Goal: Task Accomplishment & Management: Manage account settings

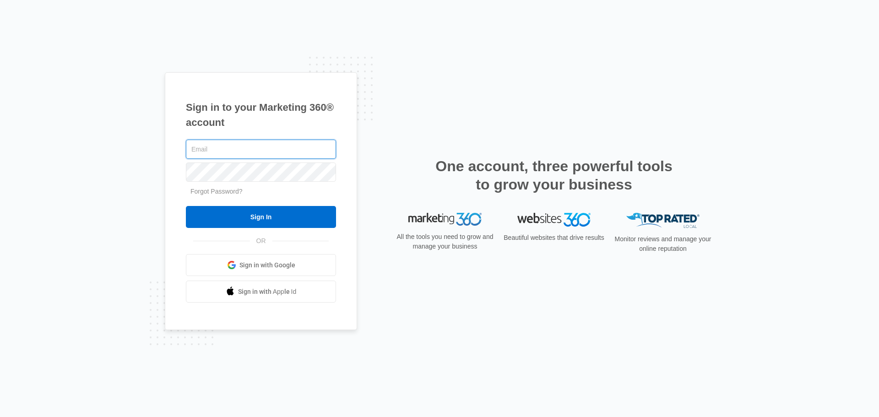
click at [237, 142] on input "text" at bounding box center [261, 149] width 150 height 19
type input "[EMAIL_ADDRESS][DOMAIN_NAME]"
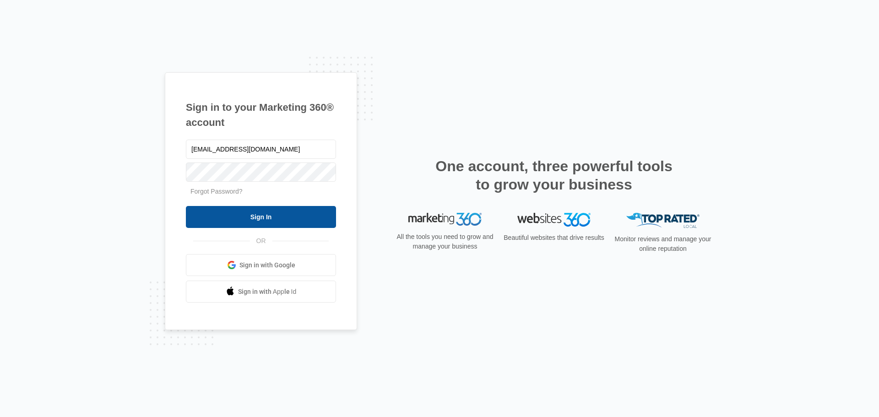
click at [291, 215] on input "Sign In" at bounding box center [261, 217] width 150 height 22
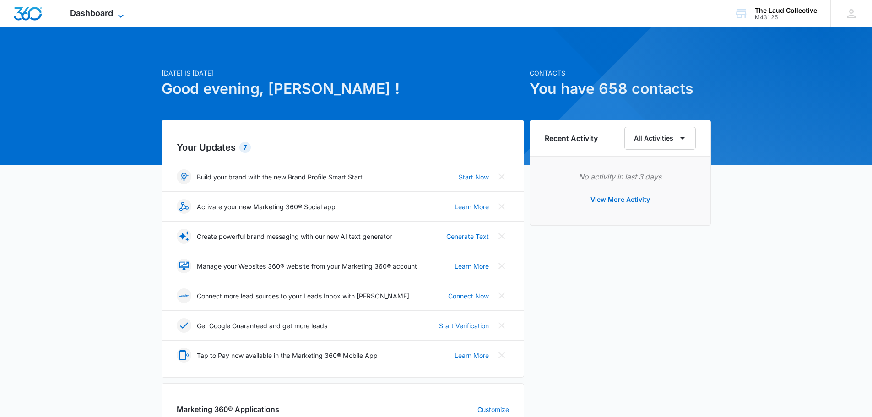
click at [94, 17] on span "Dashboard" at bounding box center [91, 13] width 43 height 10
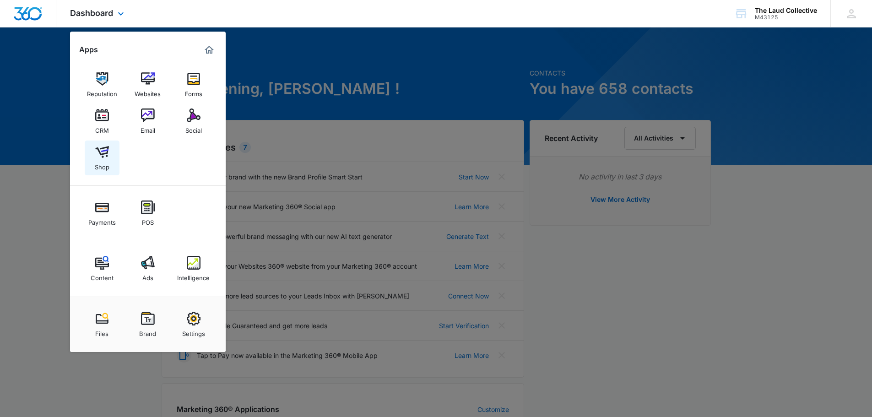
click at [106, 151] on img at bounding box center [102, 152] width 14 height 14
